Goal: Task Accomplishment & Management: Complete application form

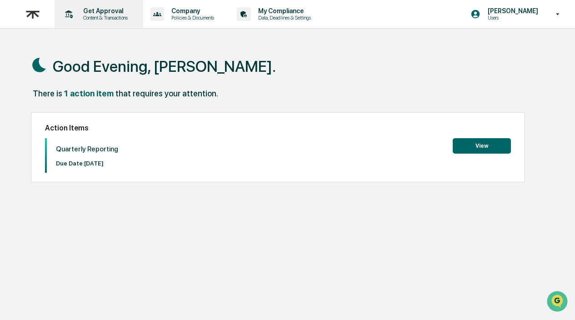
click at [96, 16] on p "Content & Transactions" at bounding box center [104, 18] width 56 height 6
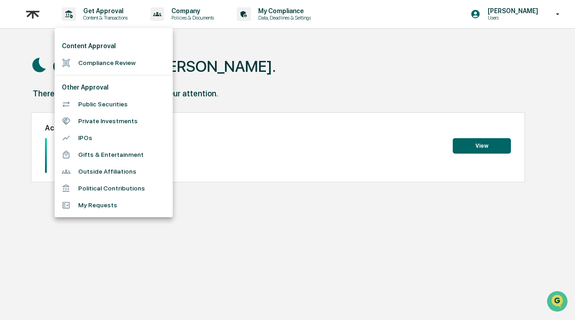
click at [33, 18] on div at bounding box center [287, 160] width 575 height 320
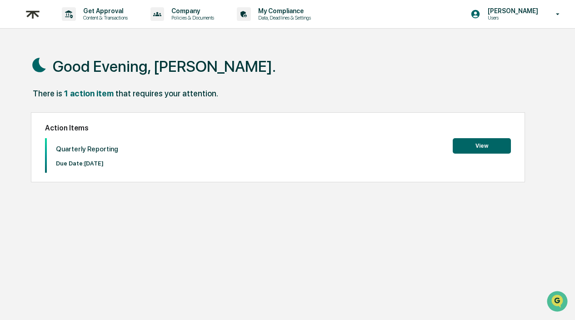
click at [38, 10] on img at bounding box center [33, 14] width 22 height 22
click at [112, 15] on p "Content & Transactions" at bounding box center [104, 18] width 56 height 6
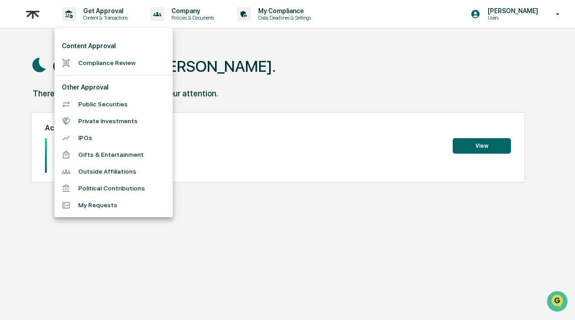
click at [90, 211] on li "My Requests" at bounding box center [114, 205] width 118 height 17
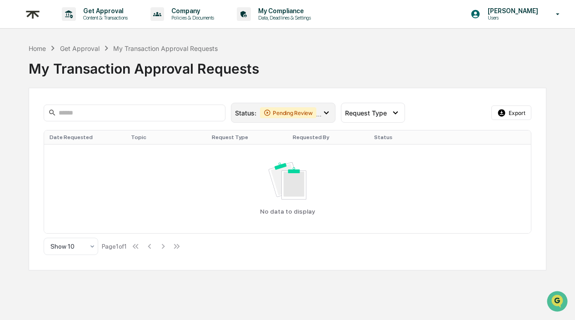
click at [292, 105] on div "Status : Pending Review Action Required" at bounding box center [283, 113] width 105 height 20
click at [306, 65] on div "My Transaction Approval Requests" at bounding box center [288, 65] width 518 height 24
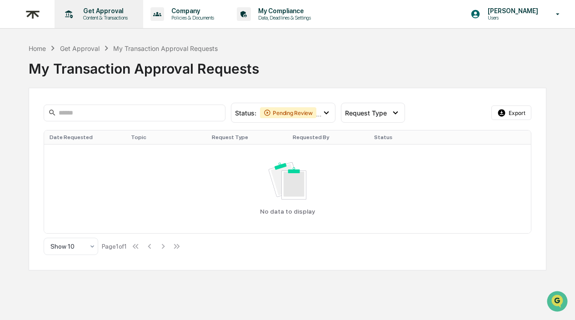
click at [122, 22] on div "Get Approval Content & Transactions" at bounding box center [98, 14] width 80 height 28
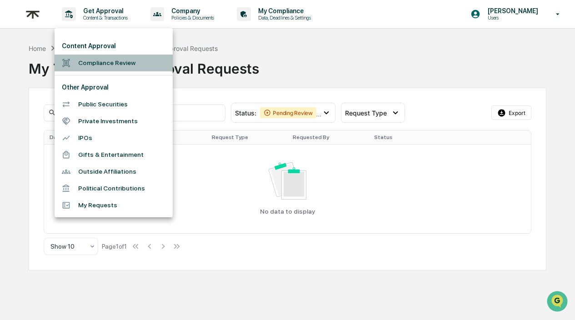
click at [114, 64] on li "Compliance Review" at bounding box center [114, 63] width 118 height 17
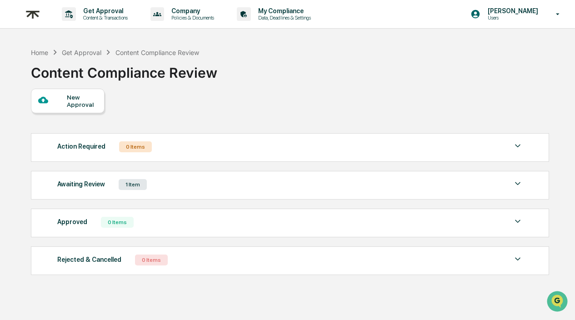
click at [133, 184] on div "1 Item" at bounding box center [133, 184] width 28 height 11
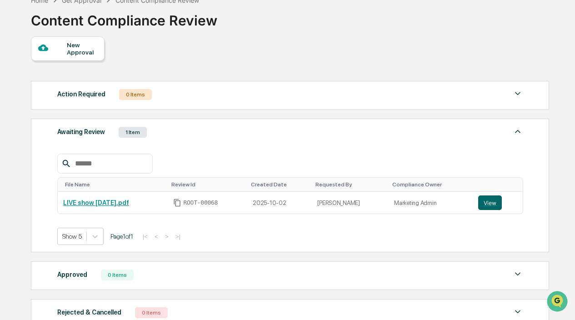
scroll to position [61, 0]
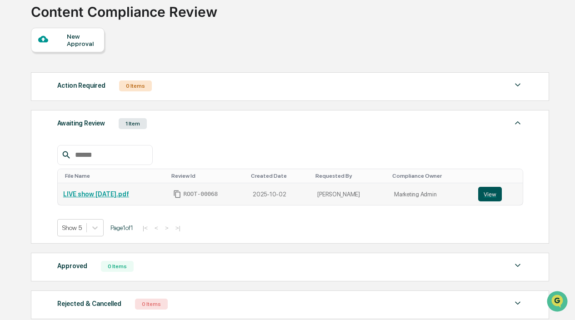
click at [482, 195] on button "View" at bounding box center [490, 194] width 24 height 15
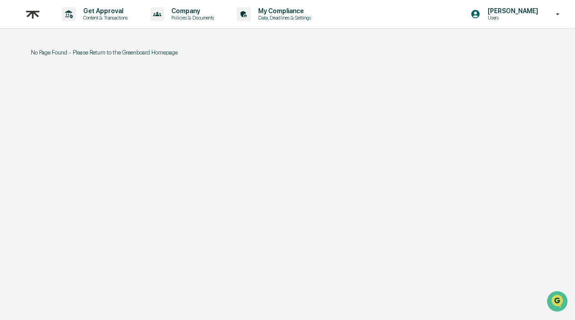
click at [150, 55] on p "No Page Found - Please Return to the Greenboard Homepage" at bounding box center [290, 52] width 518 height 7
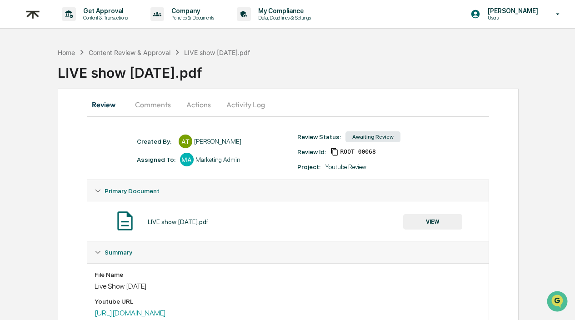
click at [153, 105] on button "Comments" at bounding box center [153, 105] width 50 height 22
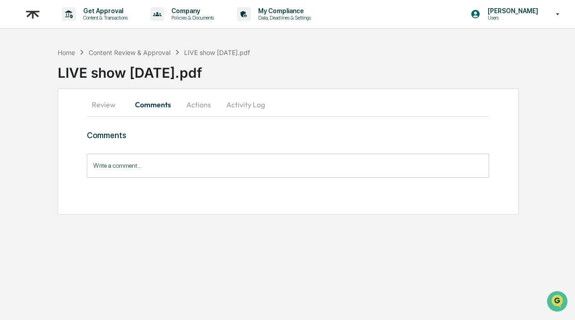
click at [196, 105] on button "Actions" at bounding box center [198, 105] width 41 height 22
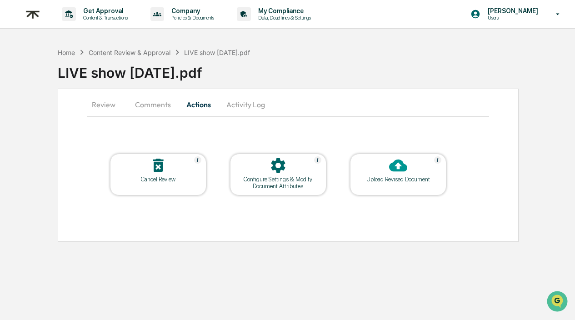
click at [254, 105] on button "Activity Log" at bounding box center [245, 105] width 53 height 22
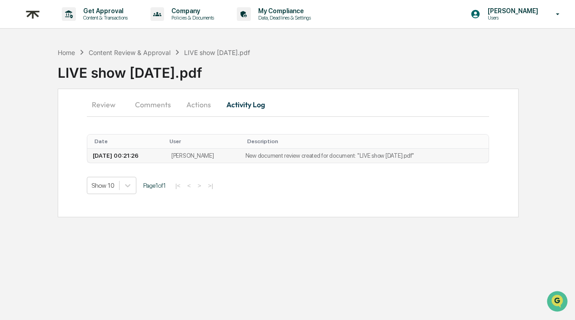
click at [132, 156] on td "2025-10-02 00:21:26" at bounding box center [126, 156] width 79 height 14
click at [102, 110] on button "Review" at bounding box center [107, 105] width 41 height 22
